Goal: Task Accomplishment & Management: Manage account settings

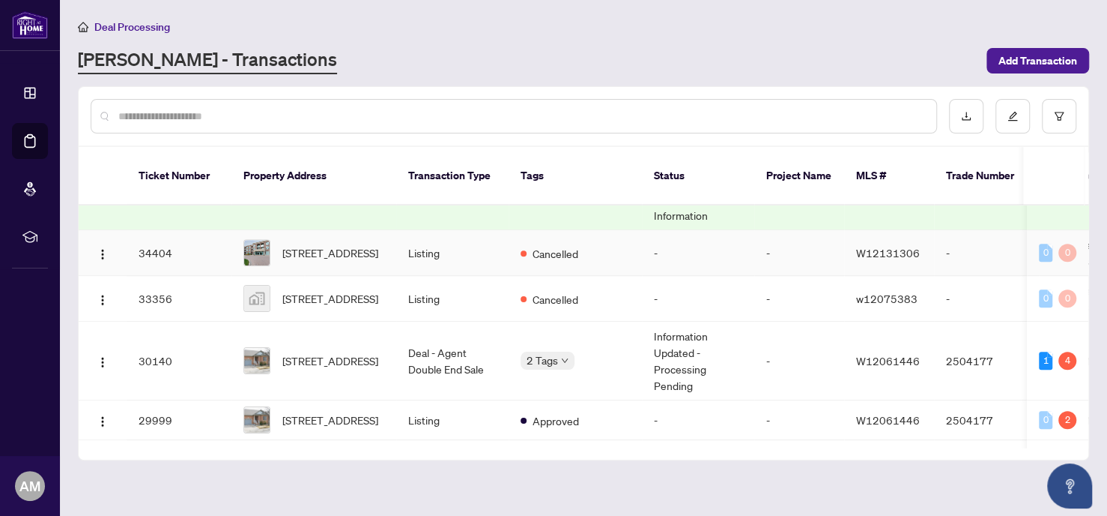
scroll to position [674, 0]
click at [331, 351] on span "[STREET_ADDRESS]" at bounding box center [330, 359] width 96 height 16
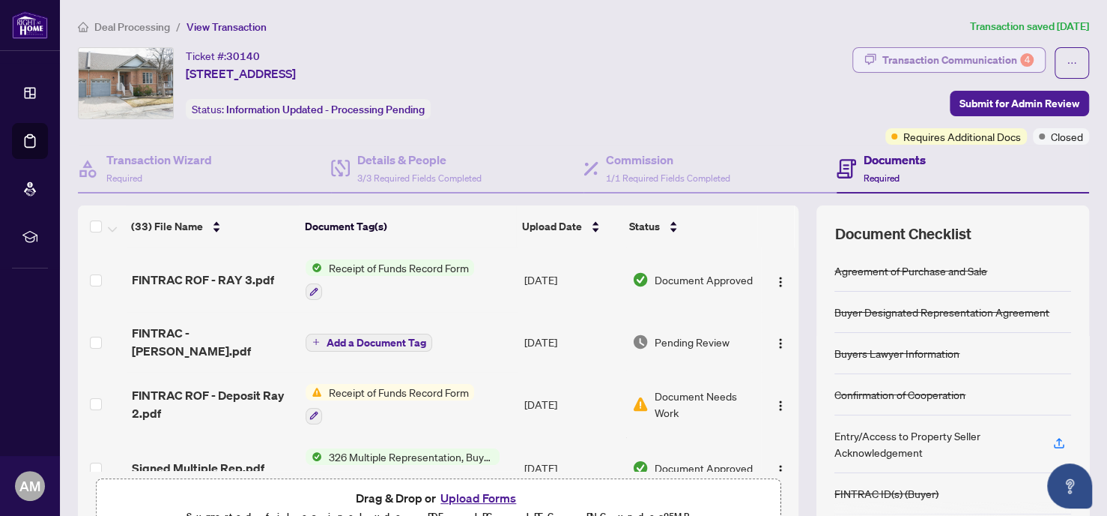
click at [944, 58] on div "Transaction Communication 4" at bounding box center [958, 60] width 151 height 24
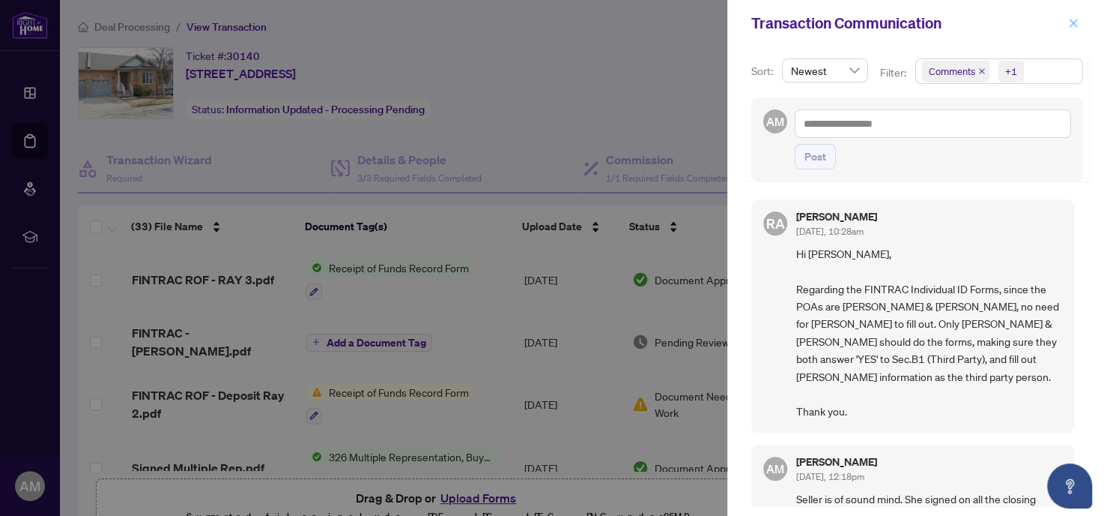
click at [1067, 22] on button "button" at bounding box center [1073, 23] width 19 height 18
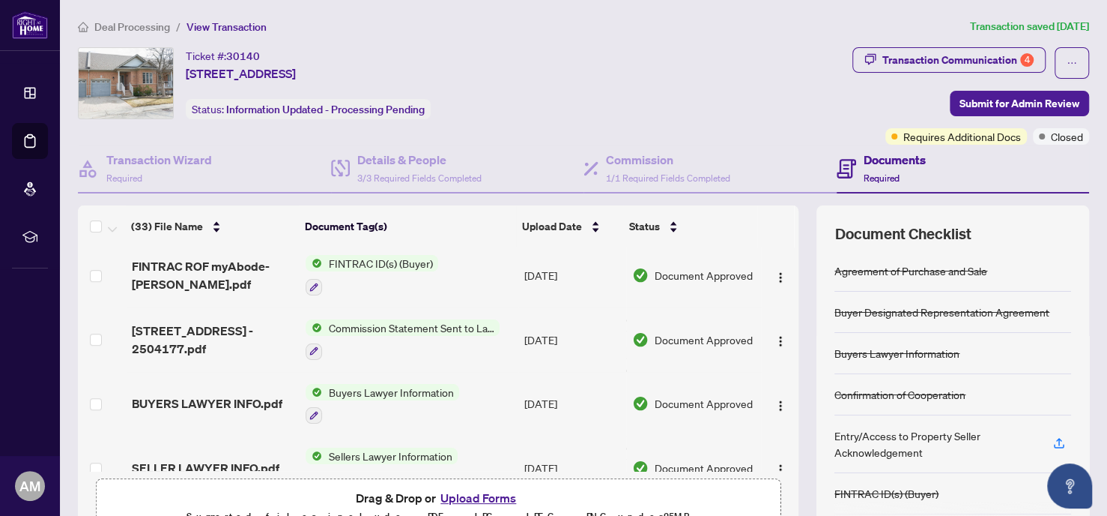
scroll to position [450, 0]
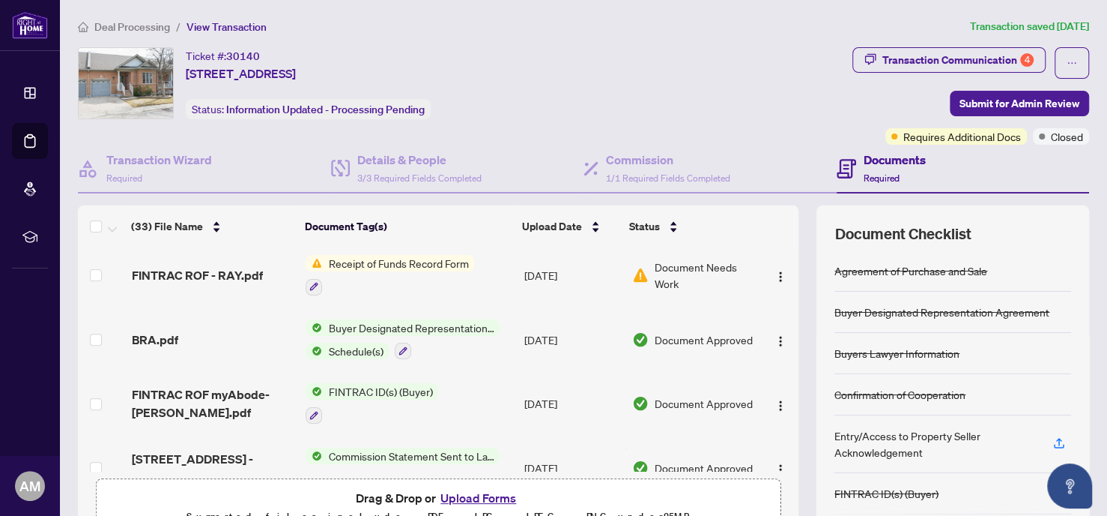
click at [354, 383] on span "FINTRAC ID(s) (Buyer)" at bounding box center [380, 391] width 116 height 16
click at [339, 442] on span "FINTRAC ID(s) (Buyer)" at bounding box center [358, 443] width 116 height 16
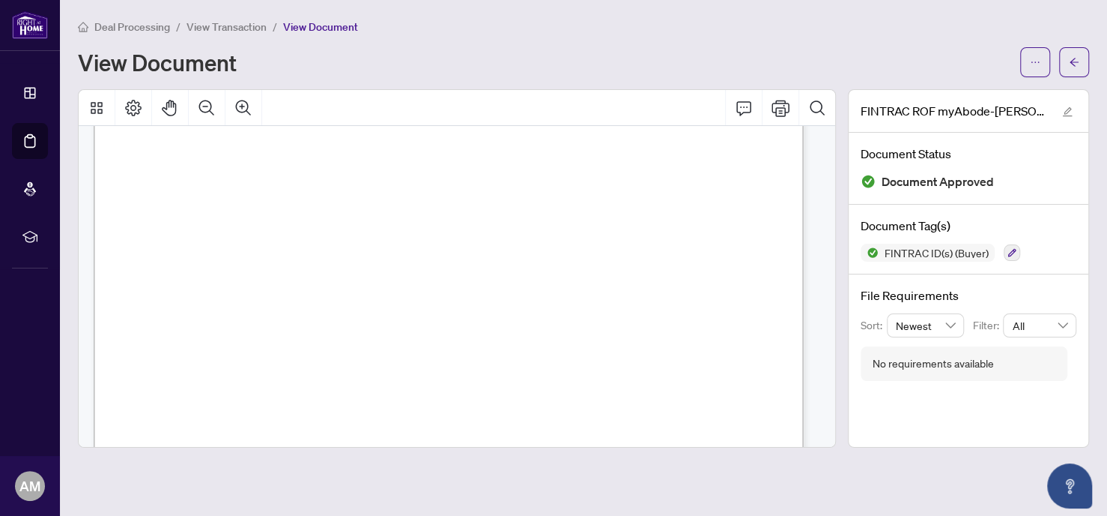
scroll to position [1236, 0]
click at [239, 25] on span "View Transaction" at bounding box center [227, 26] width 80 height 13
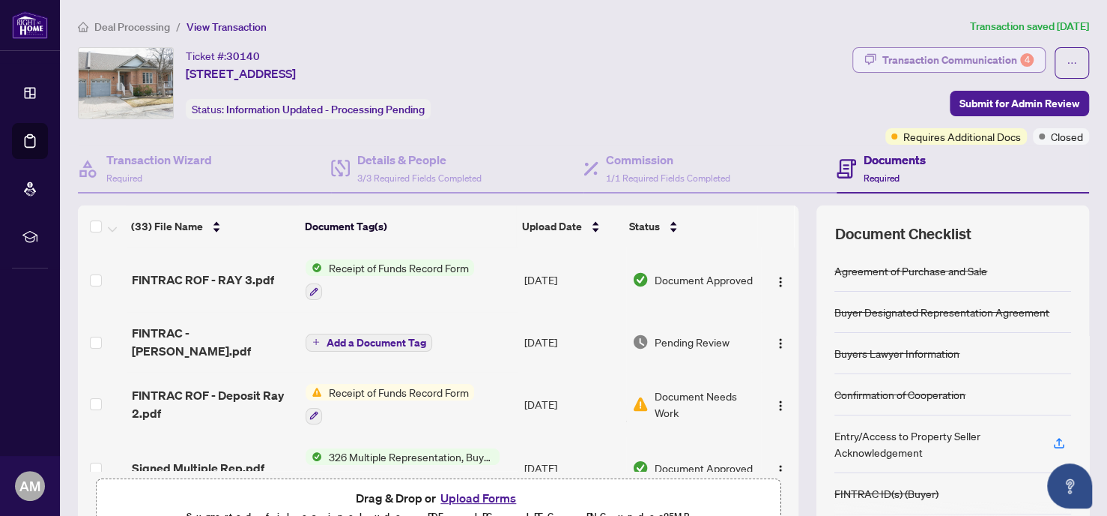
click at [926, 58] on div "Transaction Communication 4" at bounding box center [958, 60] width 151 height 24
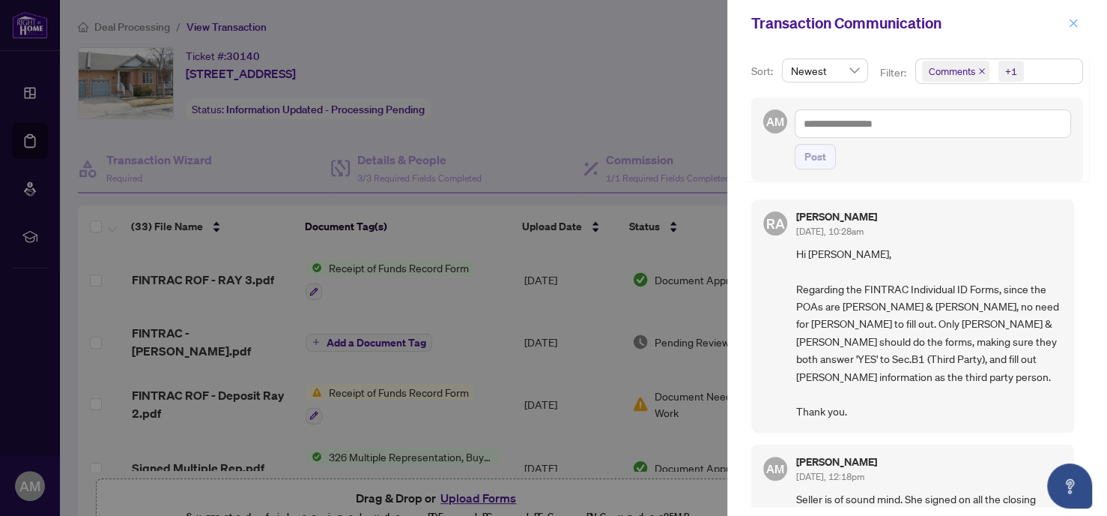
click at [1074, 24] on icon "close" at bounding box center [1074, 23] width 8 height 8
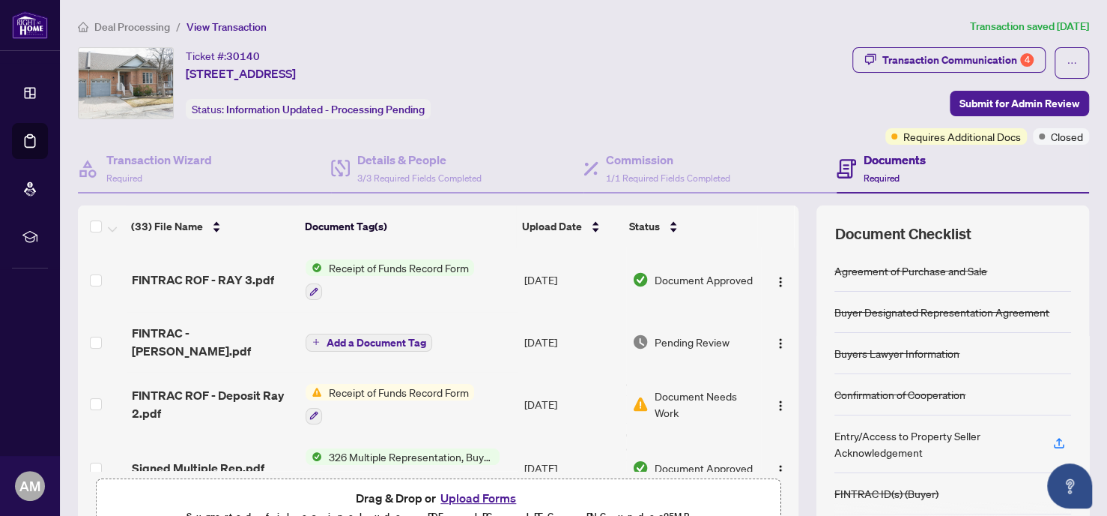
click at [136, 23] on span "Deal Processing" at bounding box center [132, 26] width 76 height 13
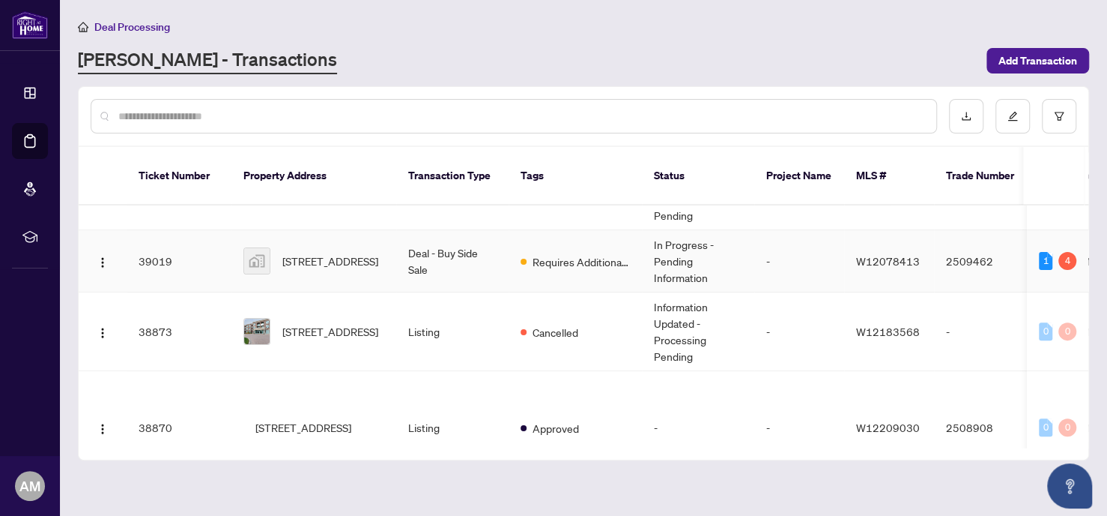
scroll to position [337, 0]
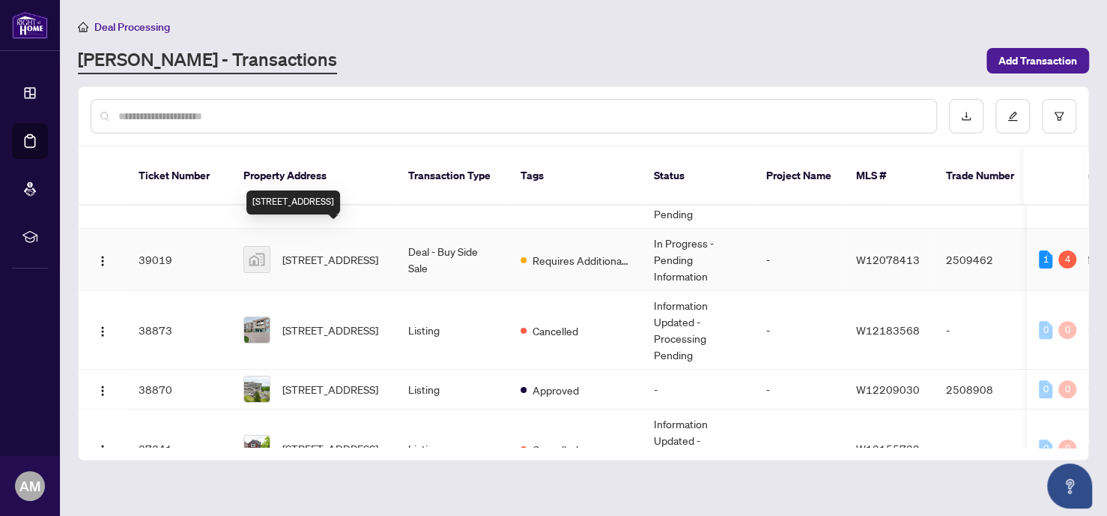
click at [330, 251] on span "[STREET_ADDRESS]" at bounding box center [330, 259] width 96 height 16
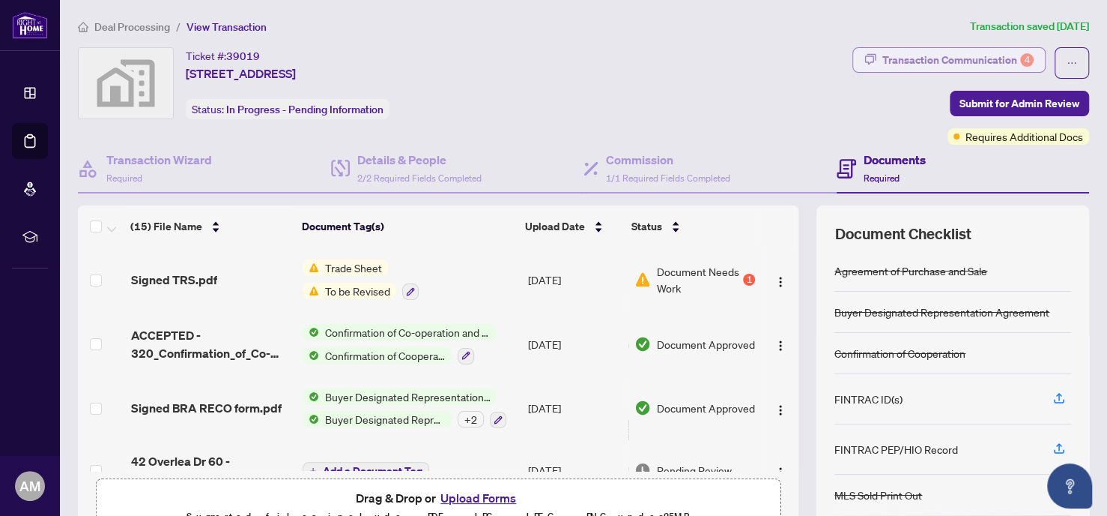
click at [975, 57] on div "Transaction Communication 4" at bounding box center [958, 60] width 151 height 24
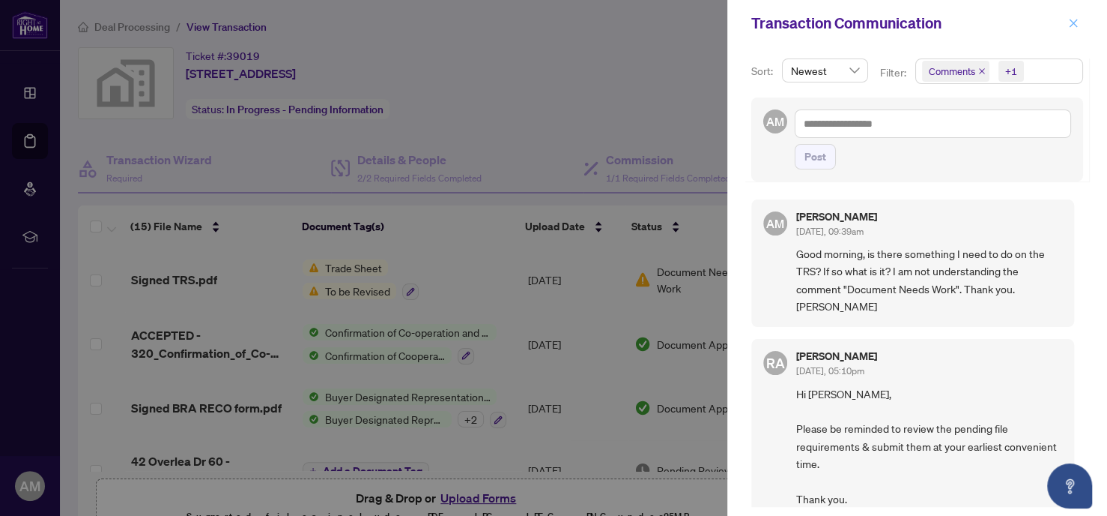
click at [1071, 19] on icon "close" at bounding box center [1073, 23] width 10 height 10
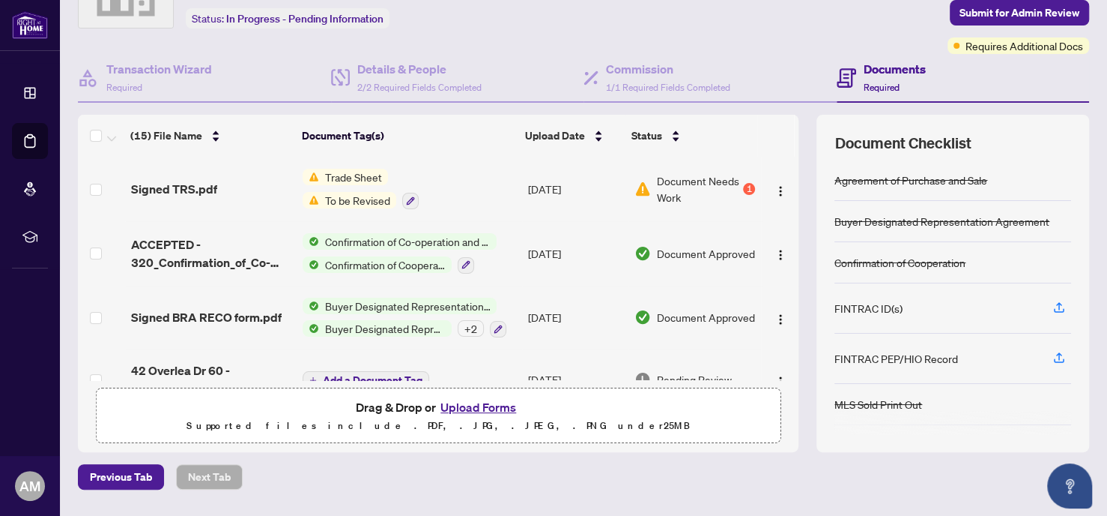
scroll to position [112, 0]
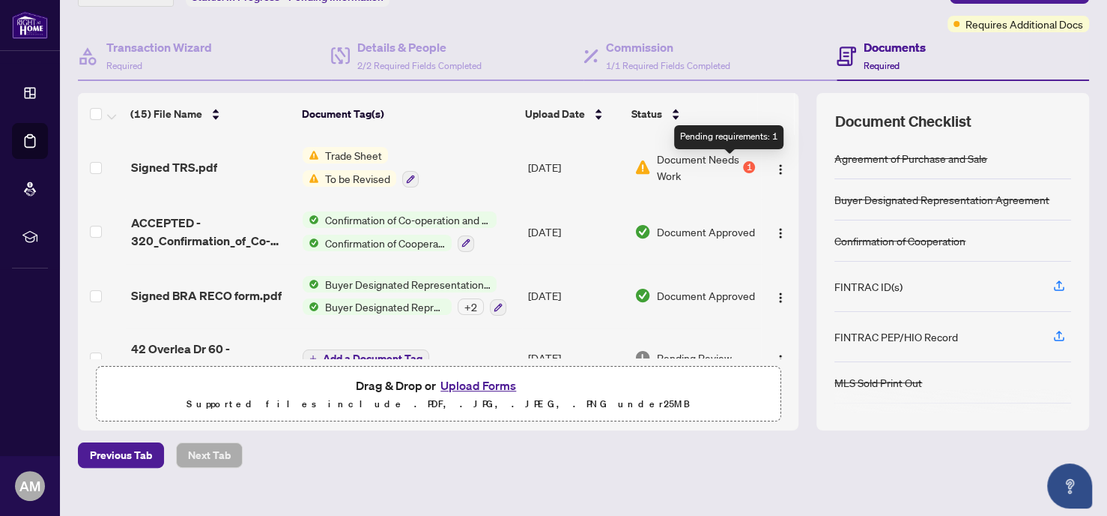
click at [743, 163] on div "1" at bounding box center [749, 167] width 12 height 12
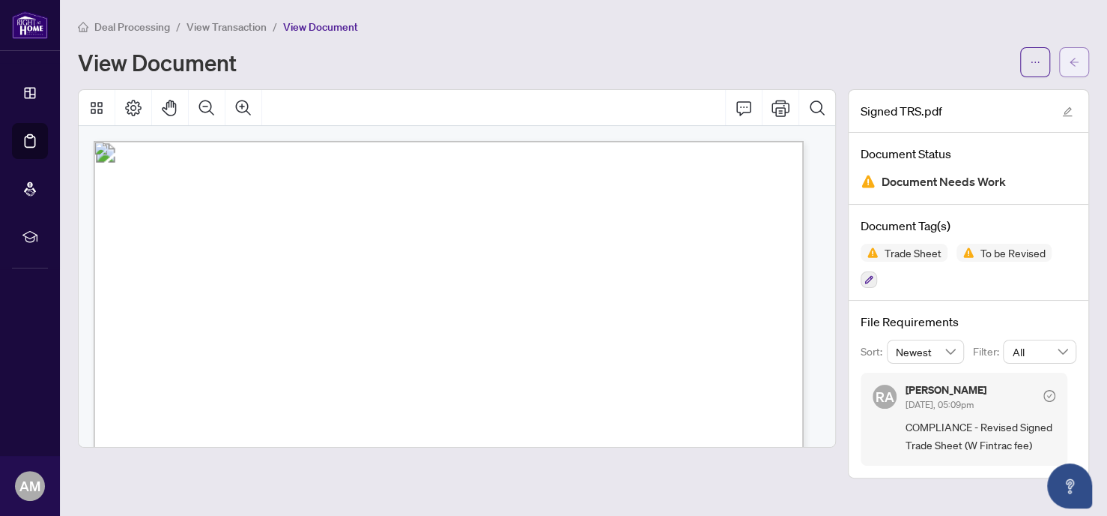
click at [1077, 57] on icon "arrow-left" at bounding box center [1074, 62] width 10 height 10
